Goal: Find contact information: Obtain details needed to contact an individual or organization

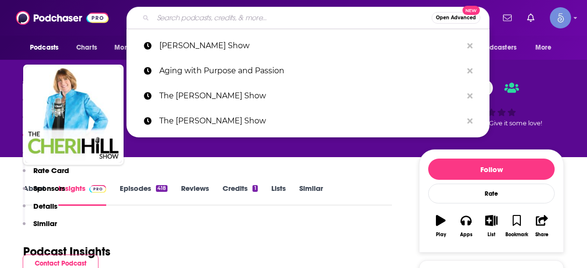
type input "Healthy Mind, Healthy Life"
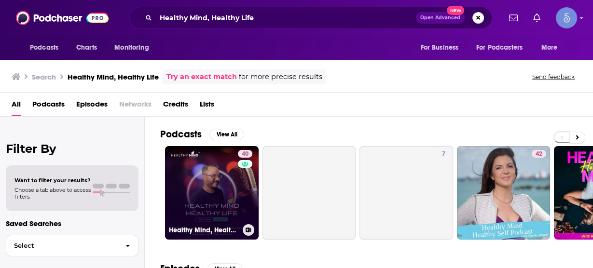
click at [223, 182] on link "40 Healthy Mind, Healthy Life" at bounding box center [212, 193] width 94 height 94
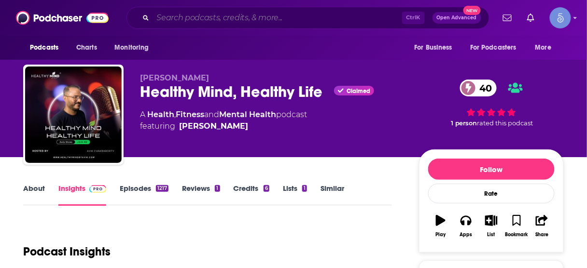
click at [279, 17] on input "Search podcasts, credits, & more..." at bounding box center [277, 17] width 249 height 15
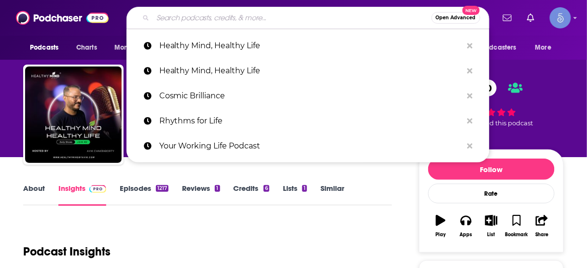
paste input "Pro Mindset Podcast"
type input "Pro Mindset Podcast"
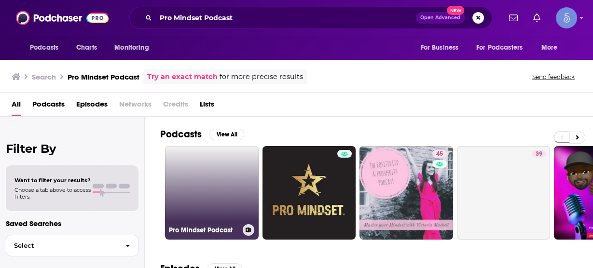
click at [213, 182] on link "Pro Mindset Podcast" at bounding box center [212, 193] width 94 height 94
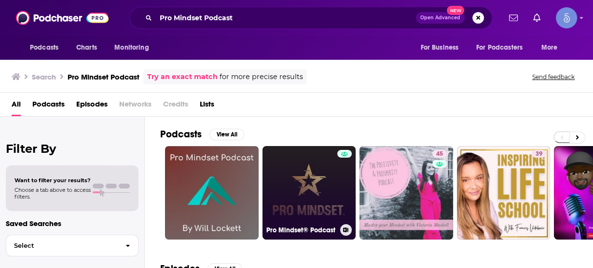
click at [302, 186] on link "Pro Mindset® Podcast" at bounding box center [310, 193] width 94 height 94
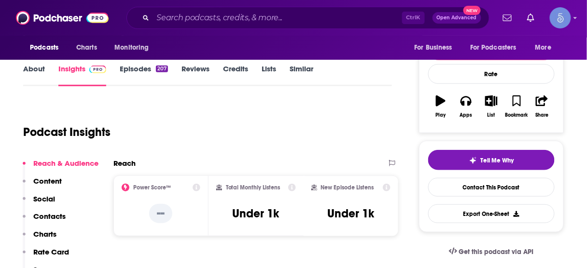
scroll to position [154, 0]
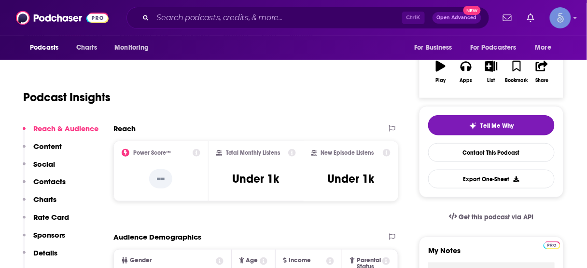
click at [60, 182] on p "Contacts" at bounding box center [49, 181] width 32 height 9
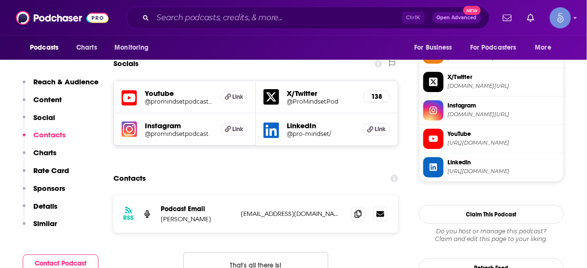
scroll to position [820, 0]
